Goal: Task Accomplishment & Management: Manage account settings

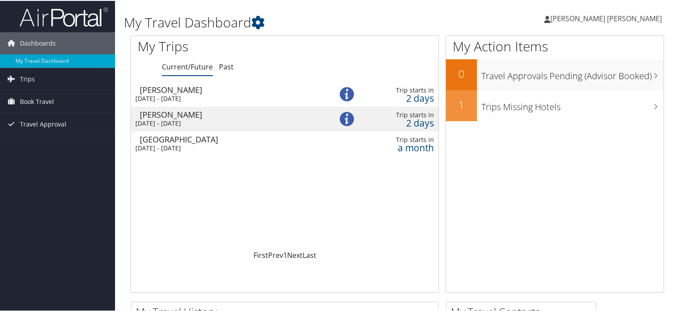
click at [231, 97] on div "Thu 4 Sep 2025 - Fri 5 Sep 2025" at bounding box center [226, 98] width 182 height 8
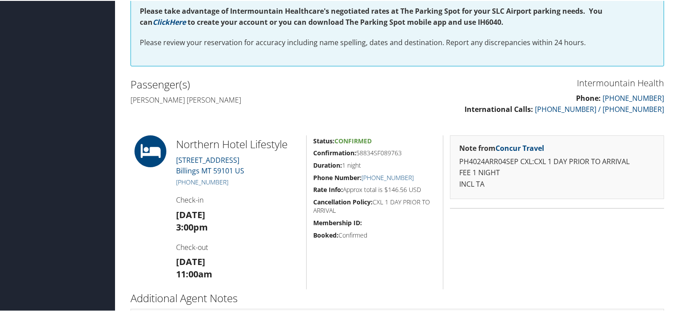
scroll to position [298, 0]
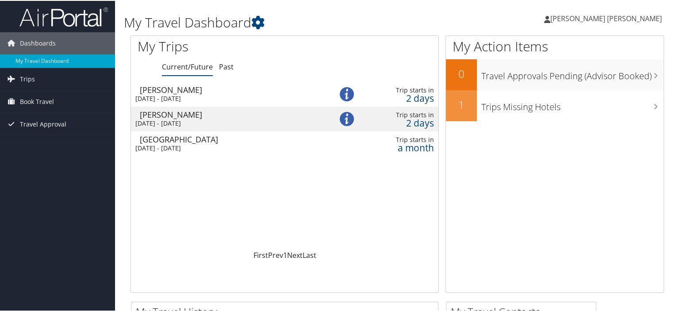
click at [190, 121] on div "Thu 4 Sep 2025 - Fri 5 Sep 2025" at bounding box center [226, 123] width 182 height 8
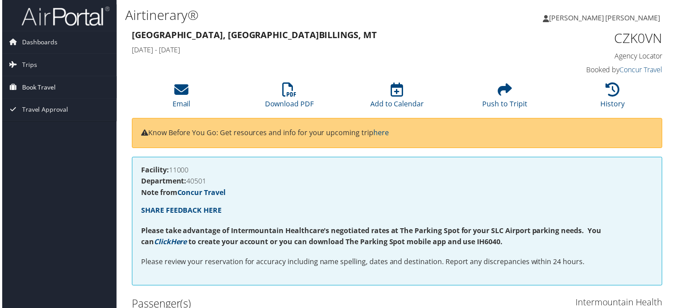
click at [42, 86] on span "Book Travel" at bounding box center [37, 88] width 34 height 22
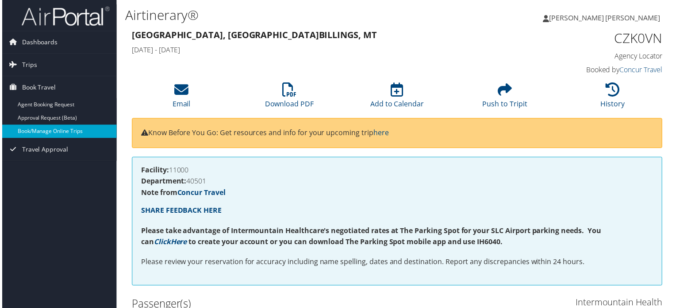
click at [52, 133] on link "Book/Manage Online Trips" at bounding box center [57, 131] width 115 height 13
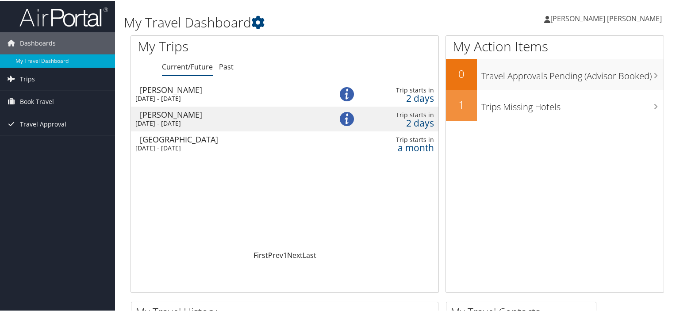
click at [196, 119] on div "Thu 4 Sep 2025 - Fri 5 Sep 2025" at bounding box center [226, 123] width 182 height 8
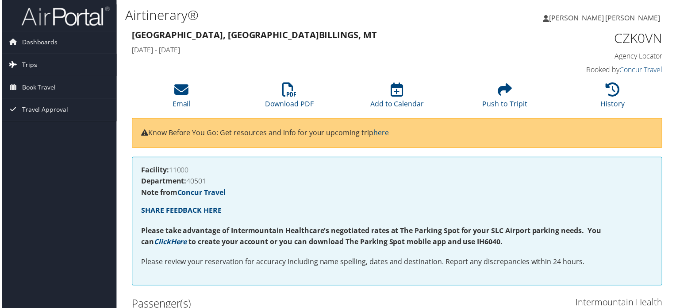
click at [27, 65] on span "Trips" at bounding box center [27, 65] width 15 height 22
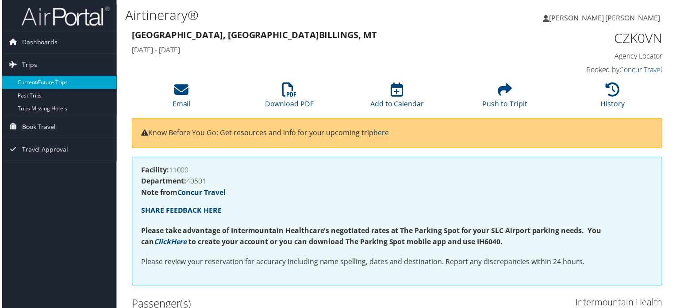
click at [42, 84] on link "Current/Future Trips" at bounding box center [57, 82] width 115 height 13
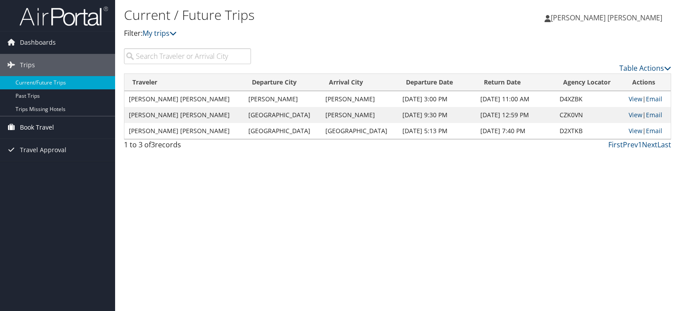
click at [30, 130] on span "Book Travel" at bounding box center [37, 127] width 34 height 22
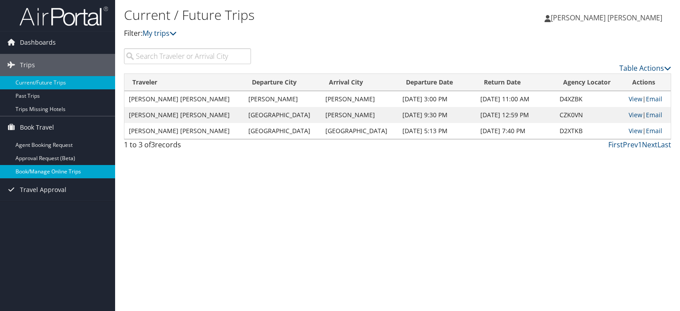
click at [37, 171] on link "Book/Manage Online Trips" at bounding box center [57, 171] width 115 height 13
